Goal: Transaction & Acquisition: Obtain resource

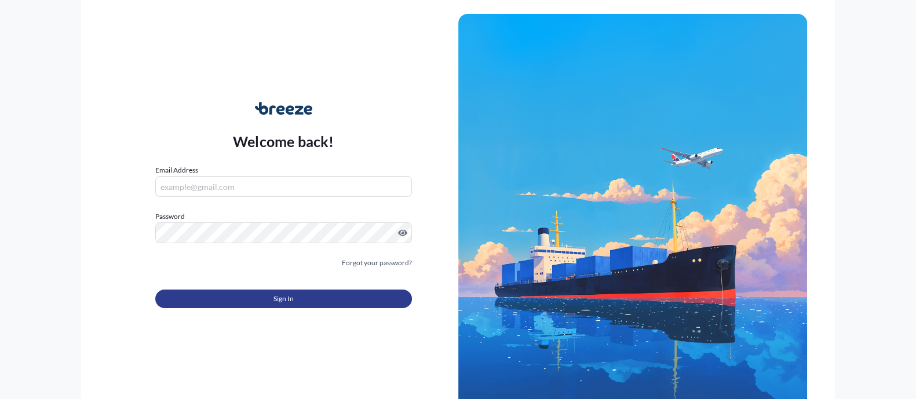
type input "[PERSON_NAME][EMAIL_ADDRESS][PERSON_NAME][DOMAIN_NAME]"
click at [269, 296] on button "Sign In" at bounding box center [283, 299] width 256 height 19
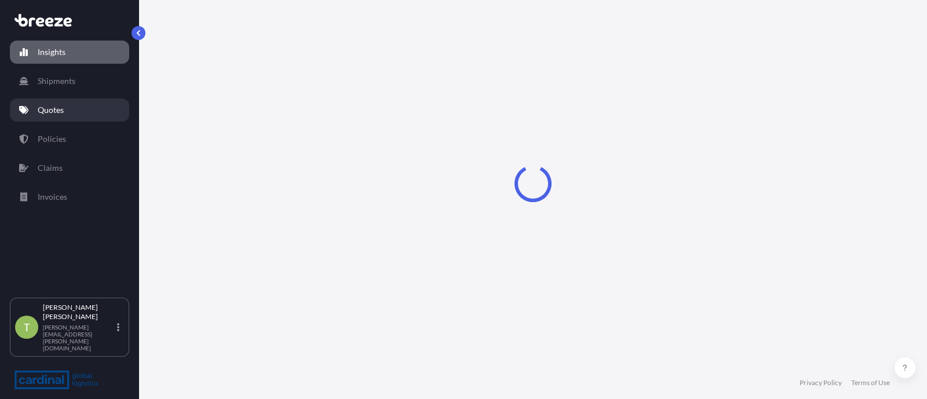
click at [75, 105] on link "Quotes" at bounding box center [69, 109] width 119 height 23
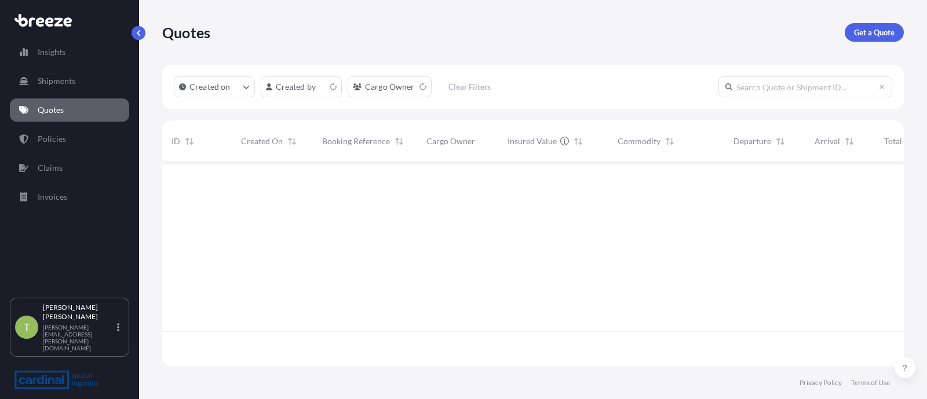
scroll to position [200, 730]
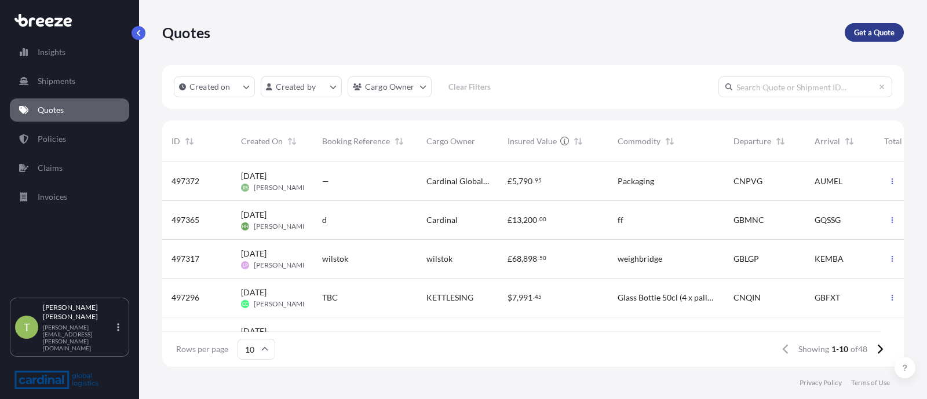
click at [869, 30] on p "Get a Quote" at bounding box center [874, 33] width 41 height 12
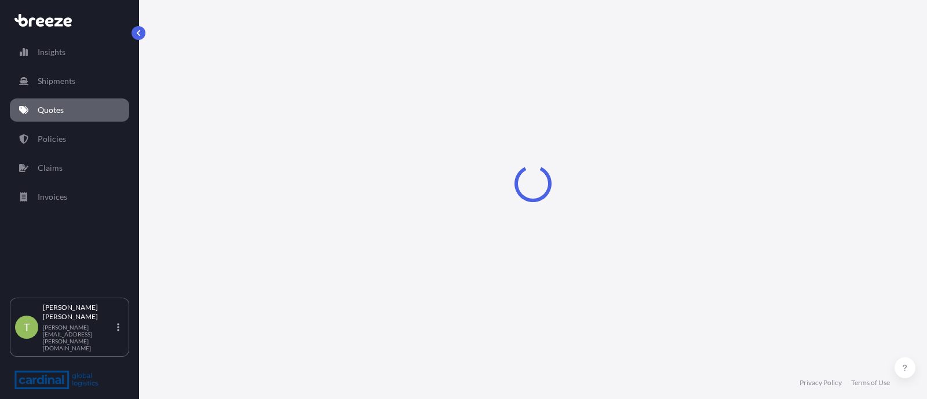
select select "Sea"
select select "1"
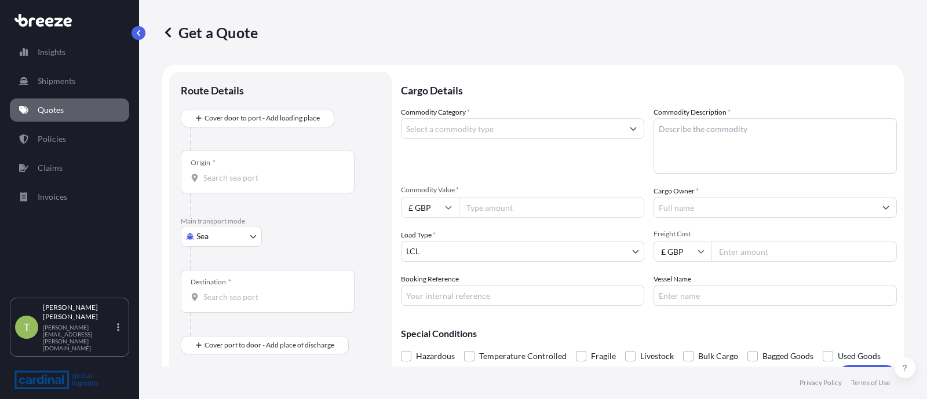
scroll to position [18, 0]
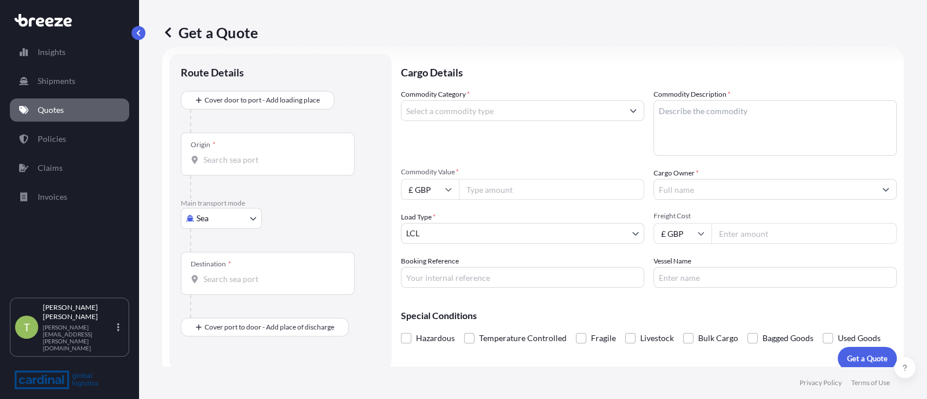
click at [232, 218] on body "Insights Shipments Quotes Policies Claims Invoices T [PERSON_NAME] [PERSON_NAME…" at bounding box center [463, 199] width 927 height 399
click at [220, 285] on span "Road" at bounding box center [212, 289] width 19 height 12
select select "Road"
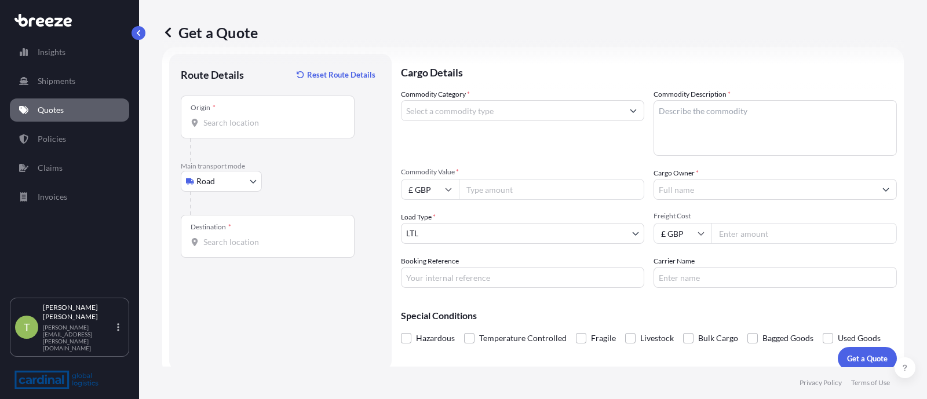
click at [224, 129] on div "Origin *" at bounding box center [268, 117] width 174 height 43
click at [224, 129] on input "Origin *" at bounding box center [271, 123] width 137 height 12
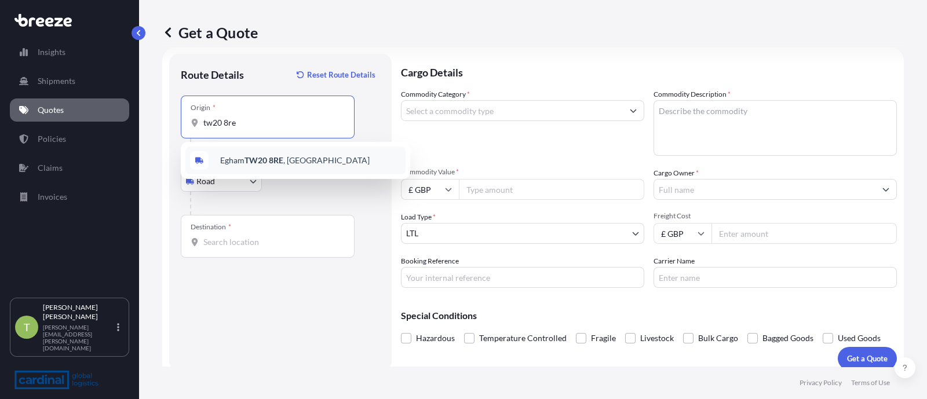
click at [228, 155] on span "Egham TW20 8RE , [GEOGRAPHIC_DATA]" at bounding box center [294, 161] width 149 height 12
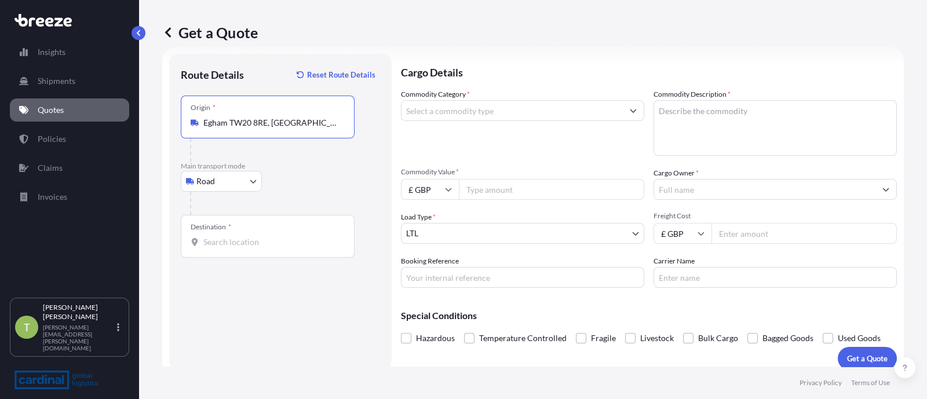
type input "Egham TW20 8RE, [GEOGRAPHIC_DATA]"
click at [235, 248] on div "Destination *" at bounding box center [268, 236] width 174 height 43
click at [235, 248] on input "Destination *" at bounding box center [271, 242] width 137 height 12
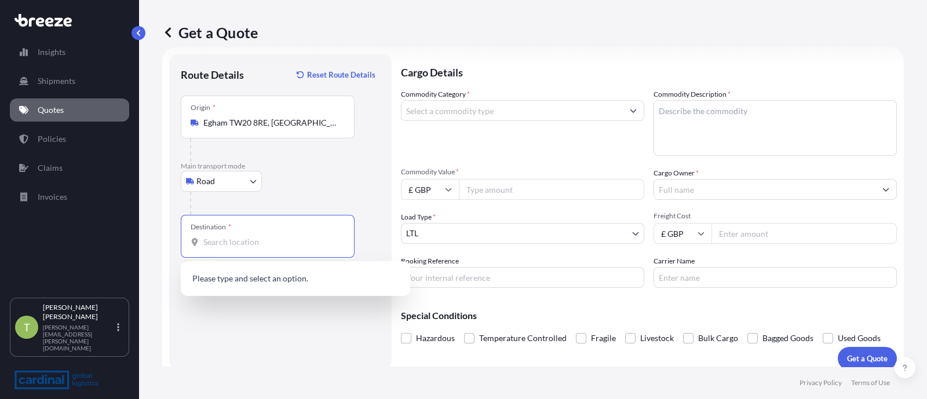
paste input "EC2R 7HG"
drag, startPoint x: 259, startPoint y: 243, endPoint x: 193, endPoint y: 237, distance: 66.3
click at [193, 237] on div "EC2R 7HG" at bounding box center [268, 242] width 154 height 12
type input "EC2R 7HG"
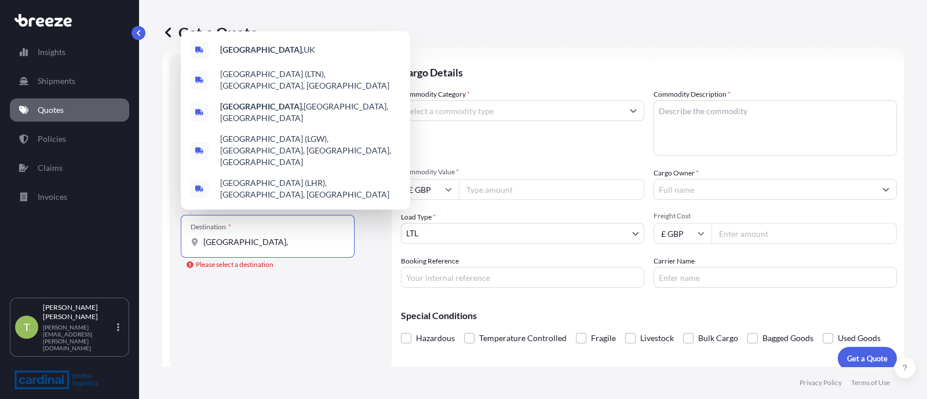
paste input "EC2R 7HG"
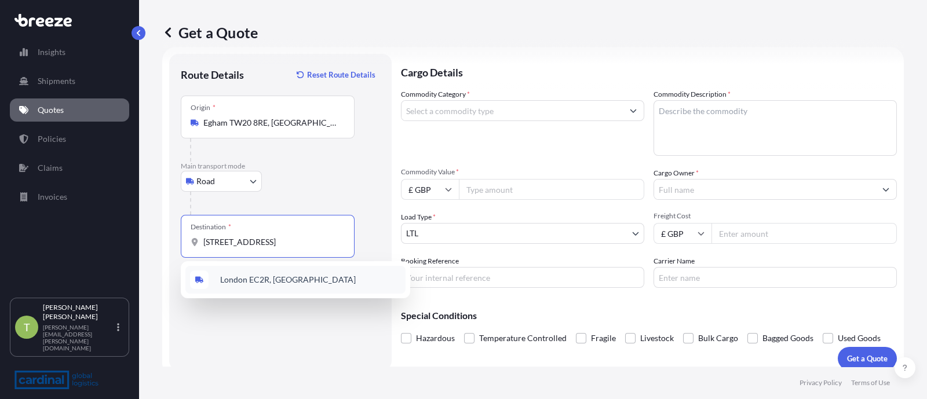
click at [262, 276] on span "London EC2R, [GEOGRAPHIC_DATA]" at bounding box center [288, 280] width 136 height 12
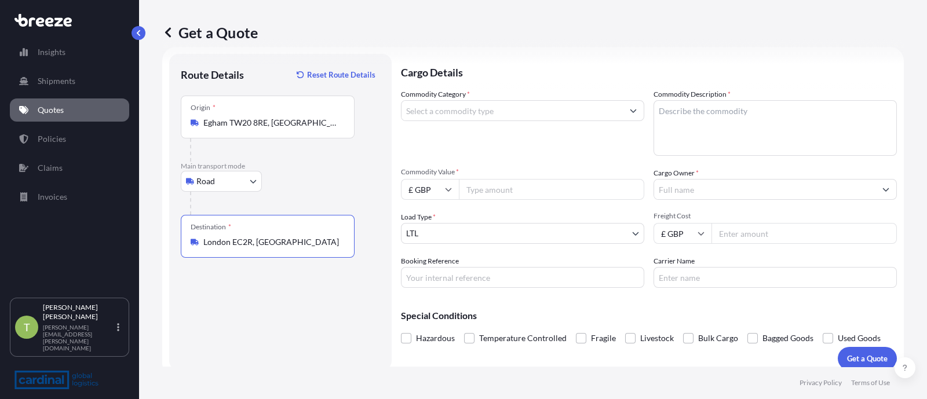
type input "London EC2R, [GEOGRAPHIC_DATA]"
click at [461, 108] on input "Commodity Category *" at bounding box center [511, 110] width 221 height 21
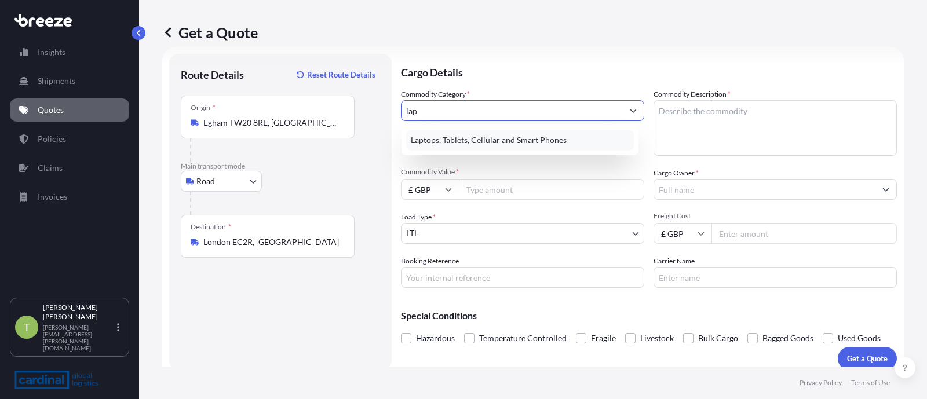
click at [483, 136] on div "Laptops, Tablets, Cellular and Smart Phones" at bounding box center [520, 140] width 228 height 21
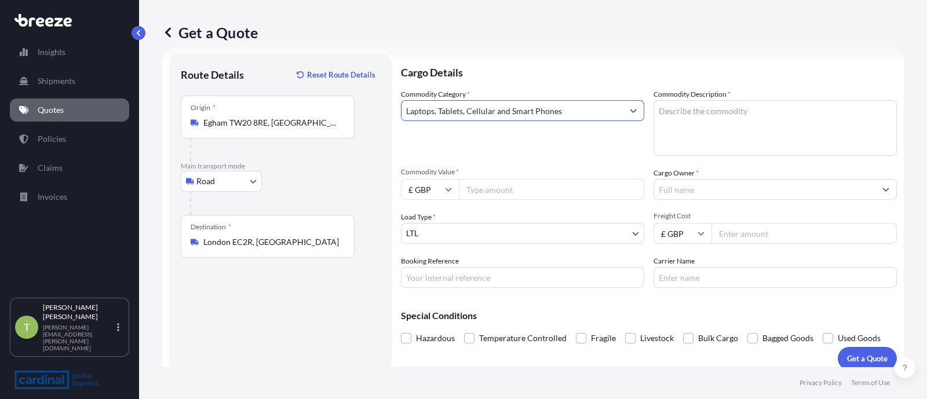
type input "Laptops, Tablets, Cellular and Smart Phones"
click at [718, 111] on textarea "Commodity Description *" at bounding box center [774, 128] width 243 height 56
type textarea "AV Kit"
click at [496, 178] on div "Commodity Value * £ GBP" at bounding box center [522, 183] width 243 height 32
click at [486, 190] on input "Commodity Value *" at bounding box center [551, 189] width 185 height 21
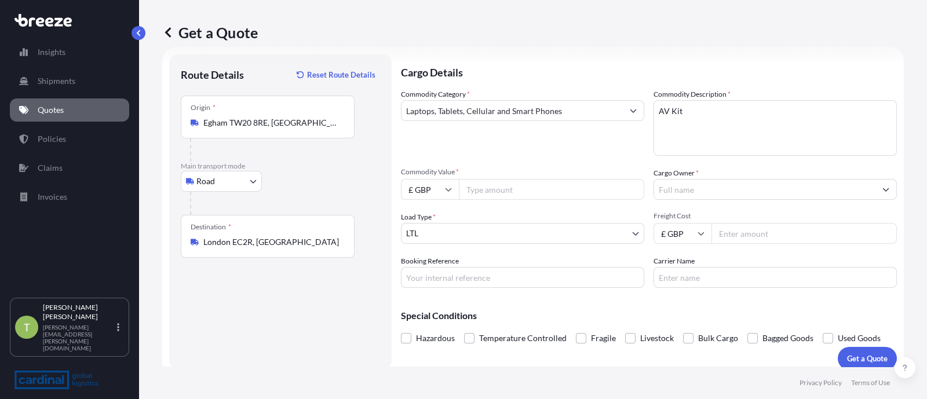
paste input "169331.44"
type input "169331.44"
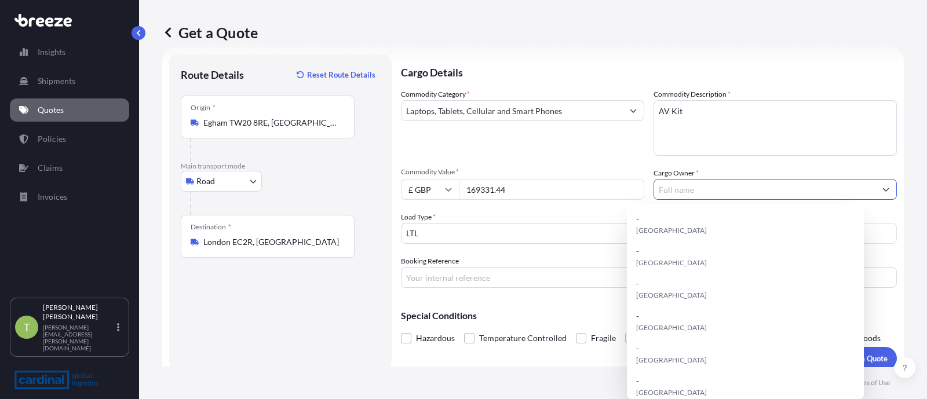
click at [702, 193] on input "Cargo Owner *" at bounding box center [764, 189] width 221 height 21
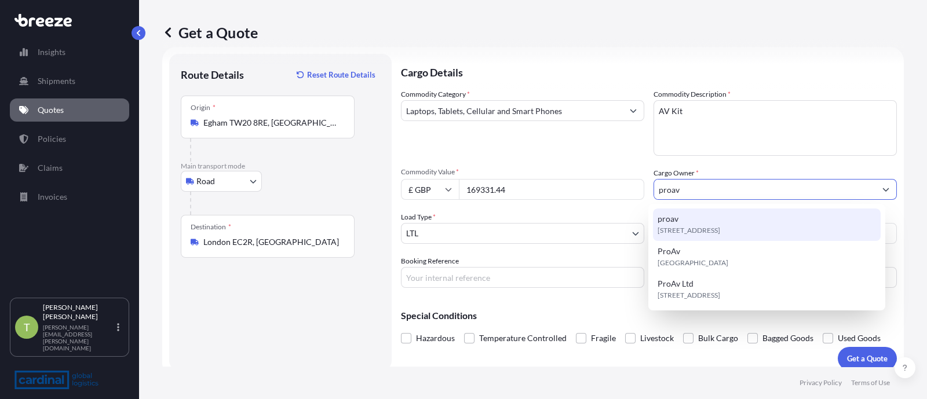
click at [688, 220] on div "[STREET_ADDRESS]" at bounding box center [767, 225] width 228 height 32
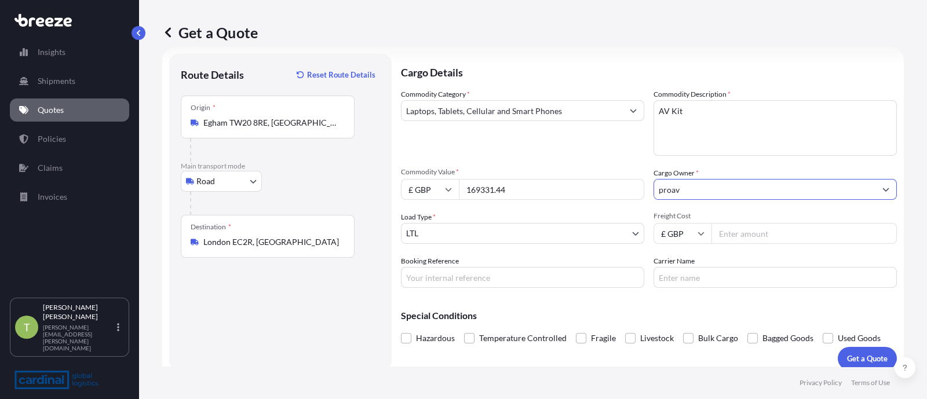
type input "proav"
click at [470, 232] on body "15 options available. 2 options available. 1 option available. 0 options availa…" at bounding box center [463, 199] width 927 height 399
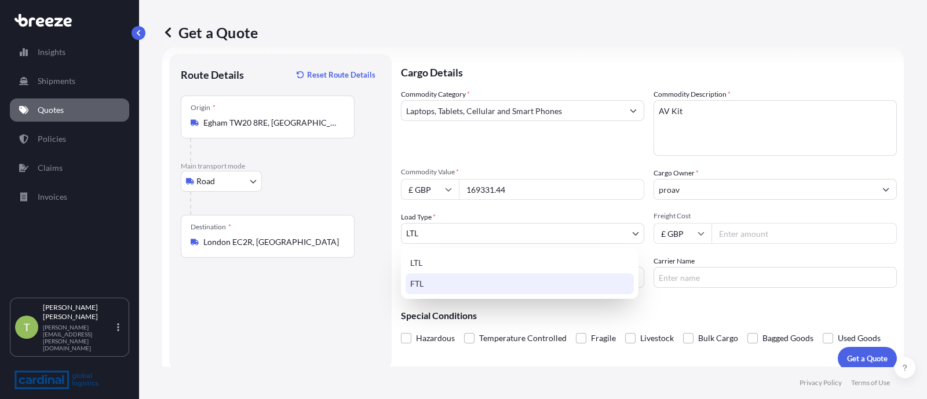
click at [430, 283] on div "FTL" at bounding box center [519, 283] width 228 height 21
select select "2"
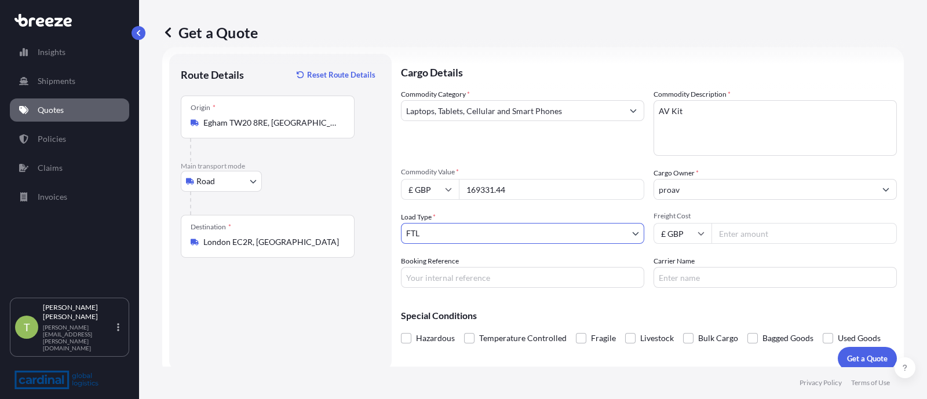
click at [429, 269] on input "Booking Reference" at bounding box center [522, 277] width 243 height 21
click at [711, 295] on div "Cargo Details Commodity Category * Laptops, Tablets, Cellular and Smart Phones …" at bounding box center [649, 212] width 496 height 316
click at [857, 359] on p "Get a Quote" at bounding box center [867, 359] width 41 height 12
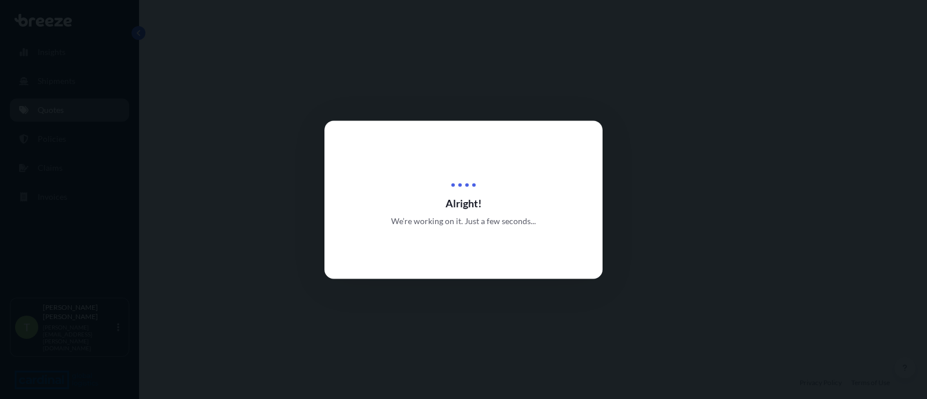
select select "Road"
select select "2"
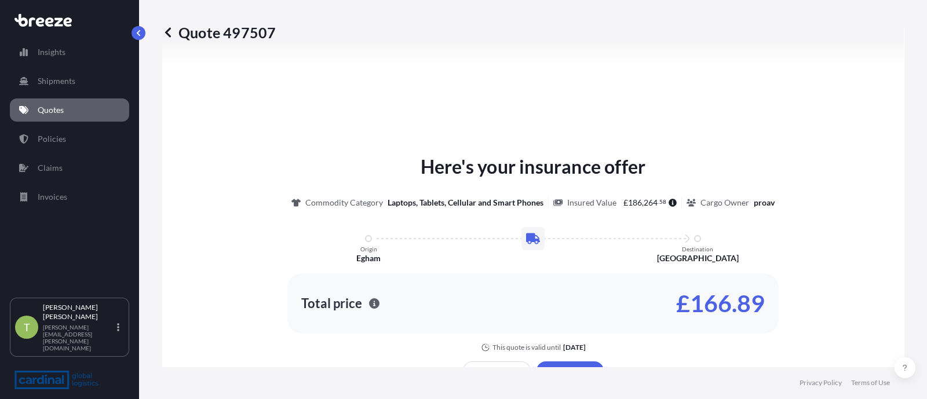
scroll to position [565, 0]
